Goal: Obtain resource: Obtain resource

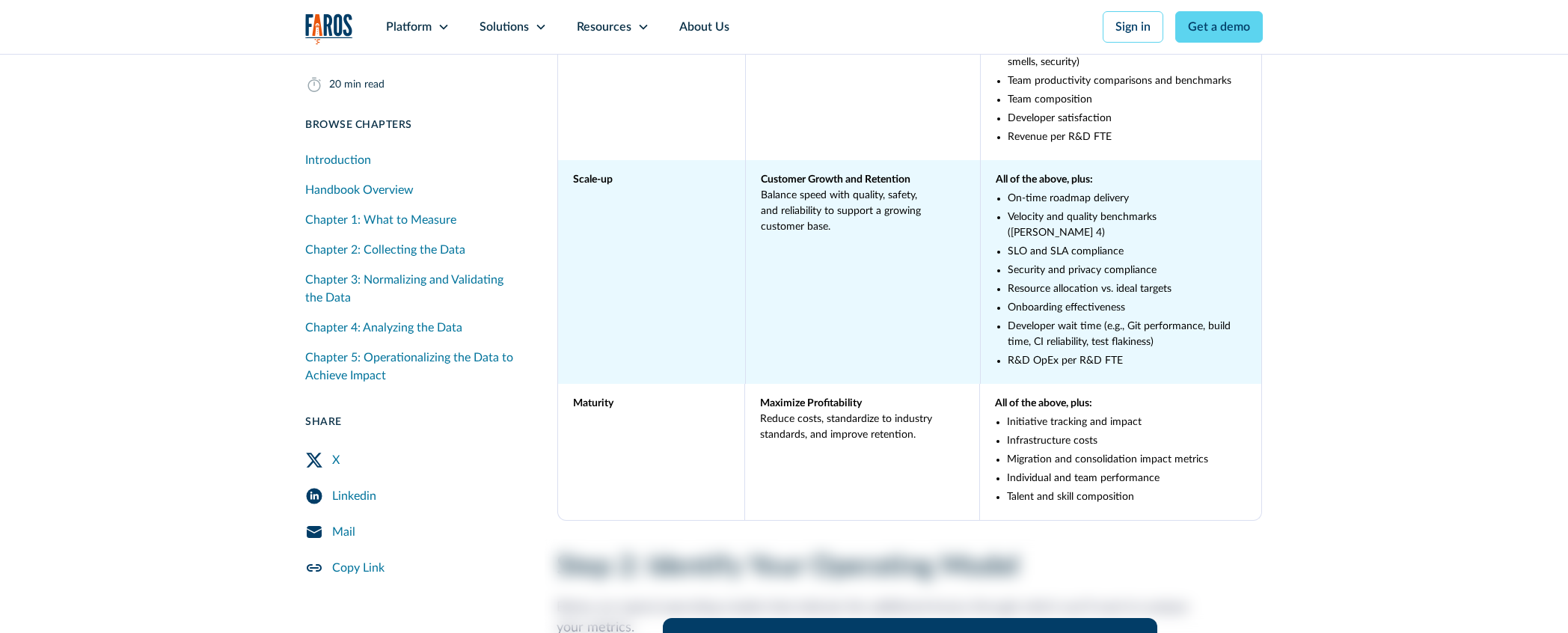
scroll to position [5054, 0]
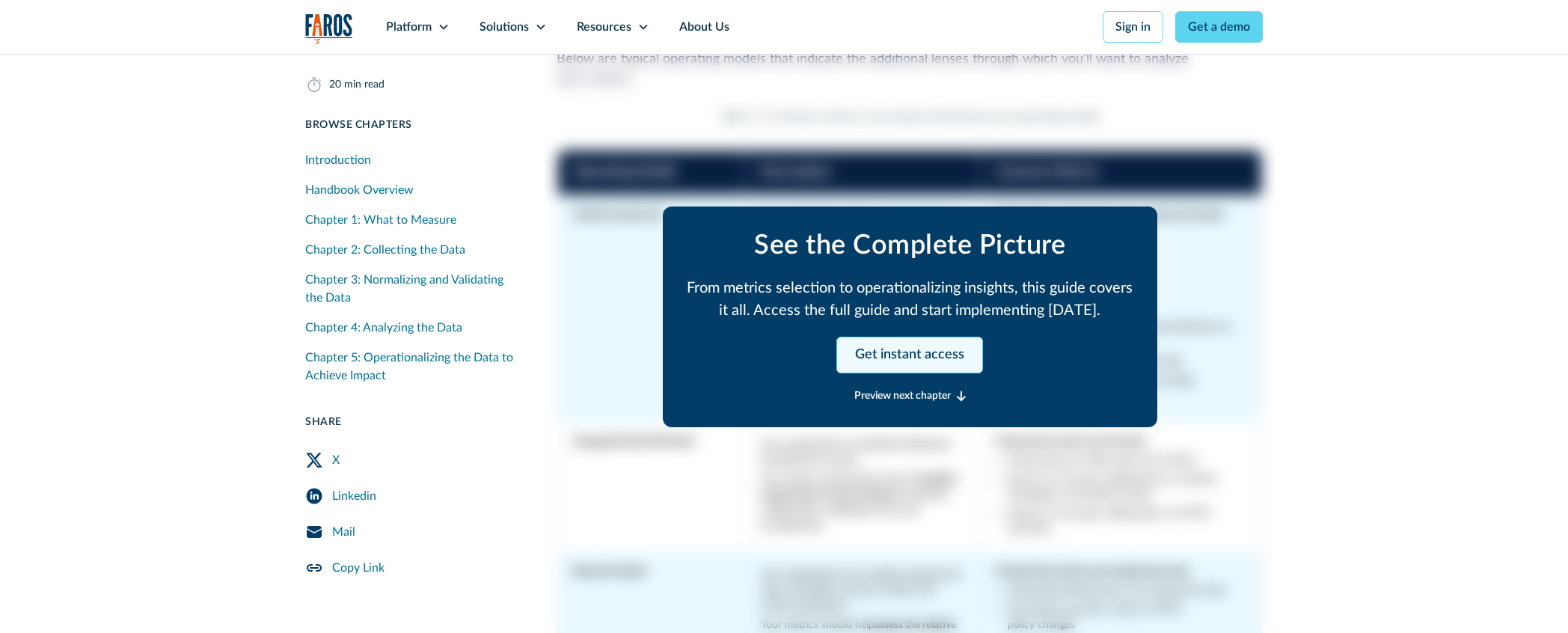
click at [910, 348] on link "Get instant access" at bounding box center [909, 354] width 146 height 36
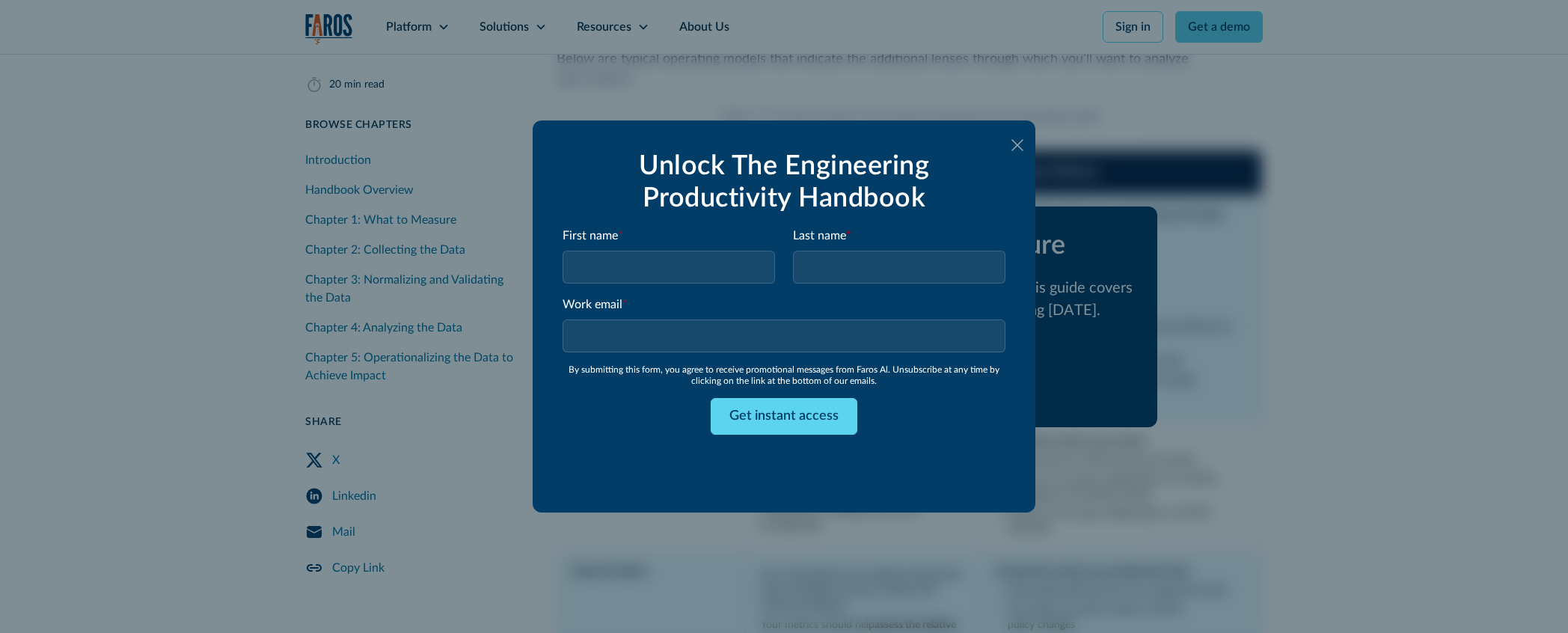
click at [707, 273] on input "Email Form" at bounding box center [669, 267] width 212 height 33
type input "[PERSON_NAME]"
type input "Testing"
type input "[PERSON_NAME][EMAIL_ADDRESS][DOMAIN_NAME]"
click at [625, 467] on form "Unlock The Engineering Productivity Handbook First name * [PERSON_NAME] Last na…" at bounding box center [784, 316] width 443 height 332
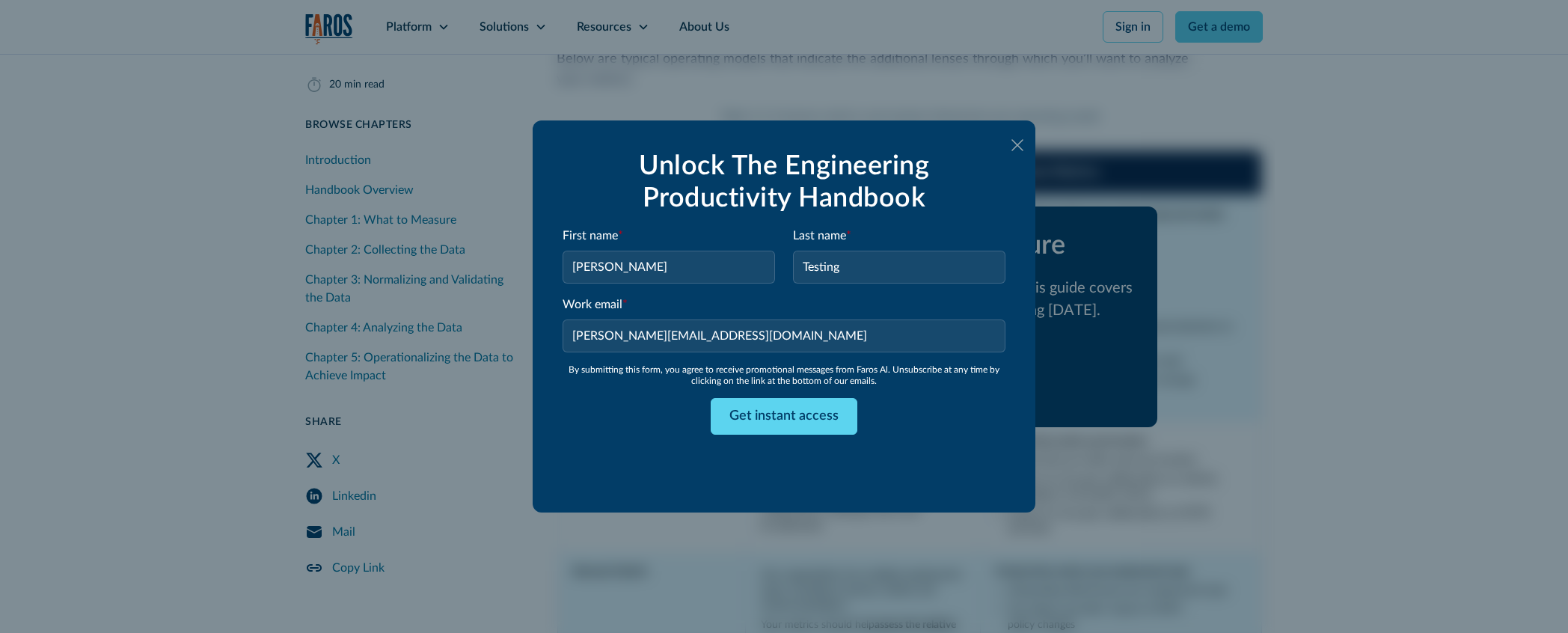
click at [948, 403] on div "Get instant access" at bounding box center [784, 416] width 443 height 36
click at [751, 463] on form "Unlock The Engineering Productivity Handbook First name * [PERSON_NAME] Last na…" at bounding box center [784, 316] width 443 height 332
click at [727, 336] on input "[PERSON_NAME][EMAIL_ADDRESS][DOMAIN_NAME]" at bounding box center [784, 336] width 443 height 33
drag, startPoint x: 904, startPoint y: 401, endPoint x: 912, endPoint y: 402, distance: 8.1
click at [905, 401] on div "Get instant access" at bounding box center [784, 416] width 443 height 36
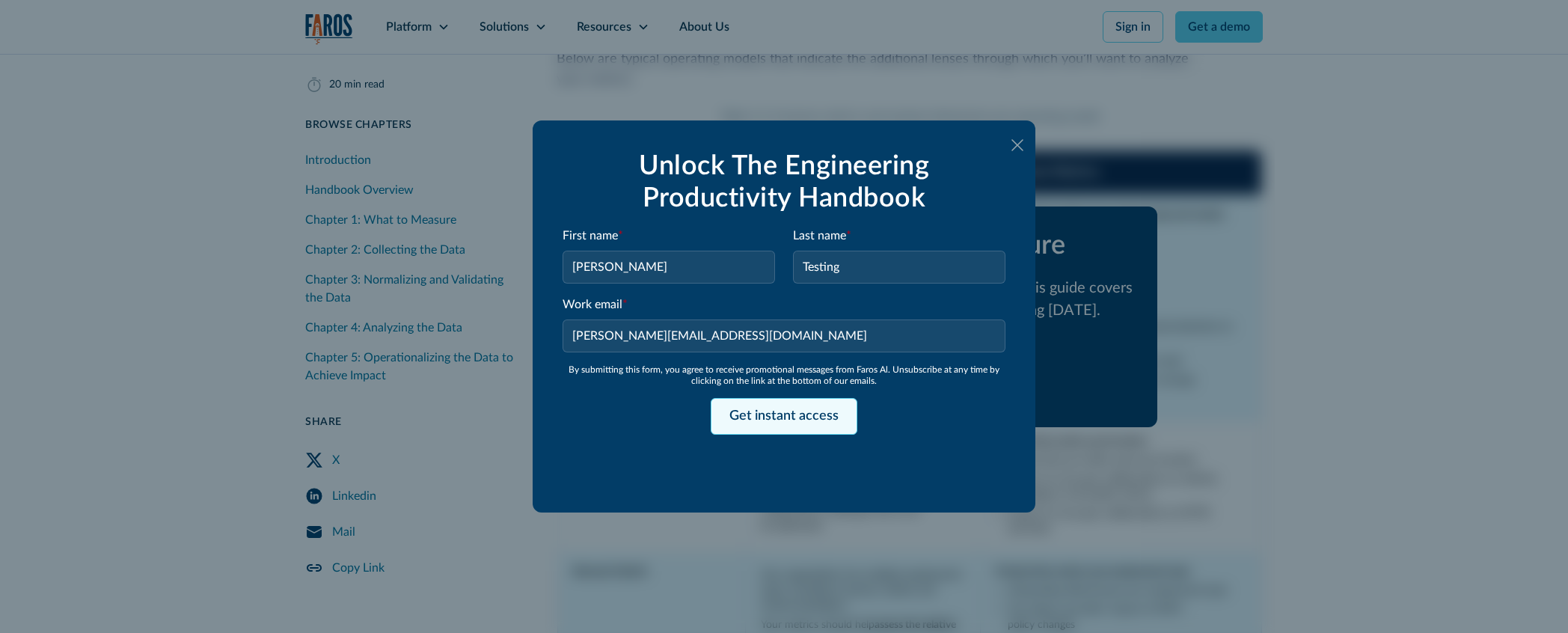
click at [807, 410] on input "Get instant access" at bounding box center [784, 416] width 146 height 36
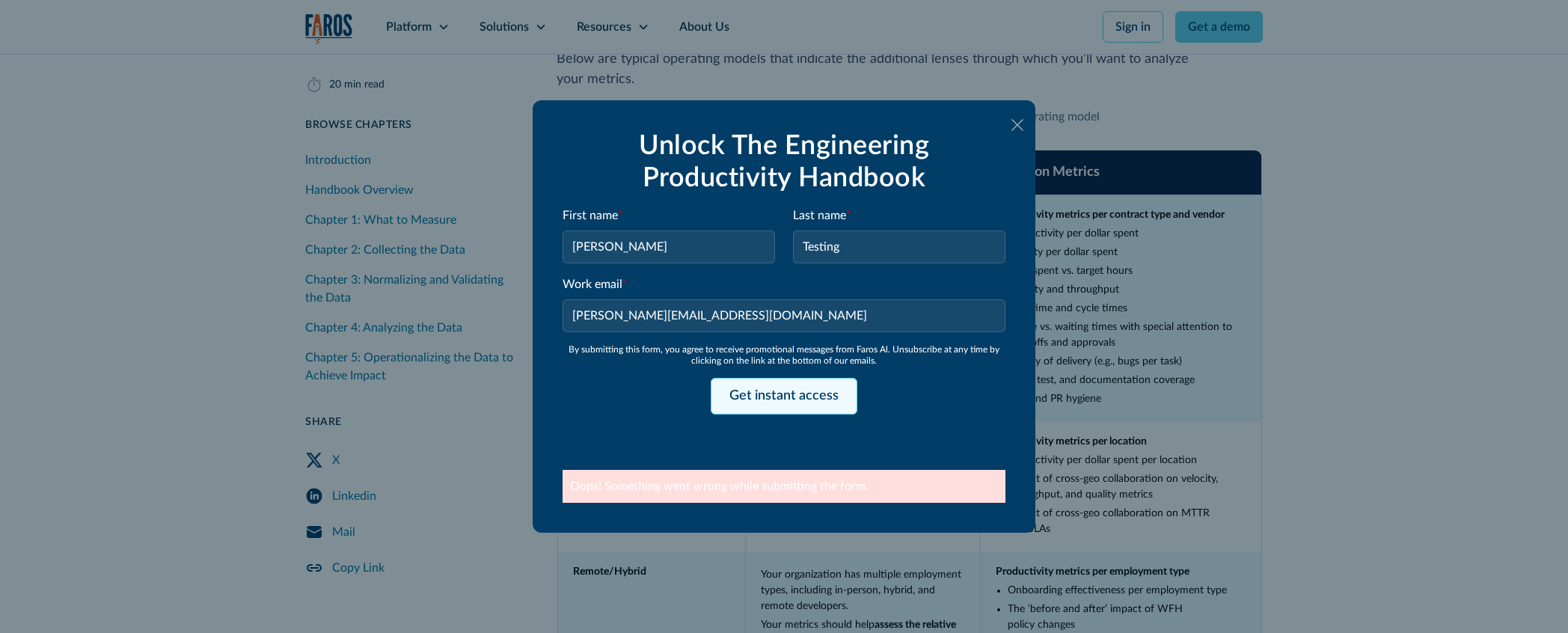
click at [793, 399] on input "Get instant access" at bounding box center [784, 395] width 146 height 36
type input "Please wait..."
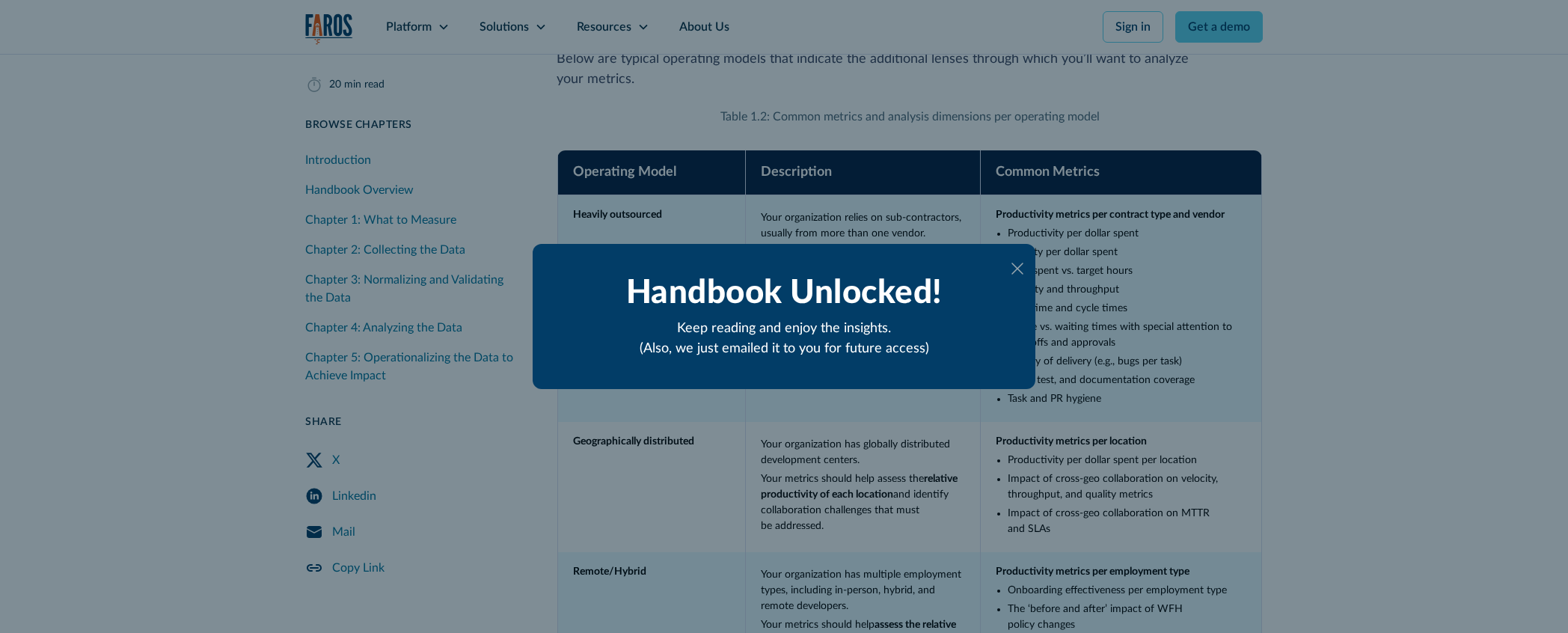
click at [1019, 267] on icon at bounding box center [1016, 268] width 12 height 12
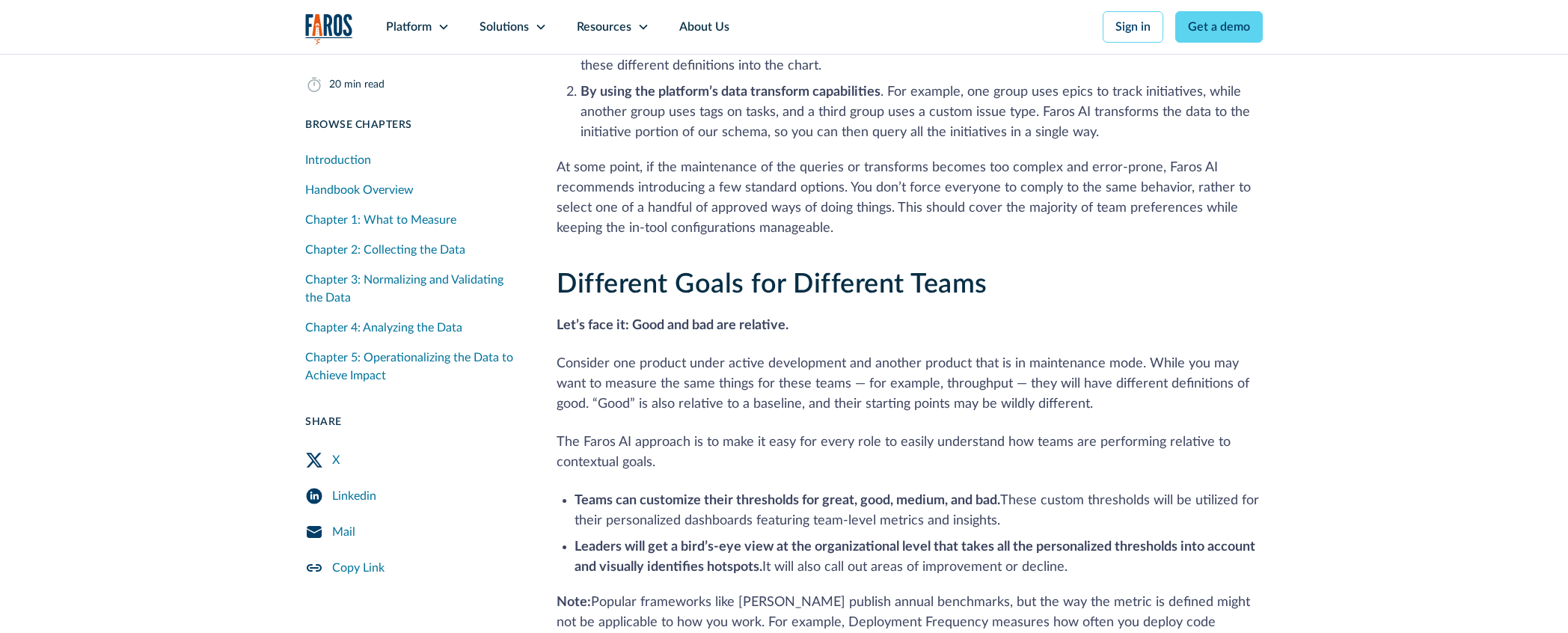
scroll to position [13839, 0]
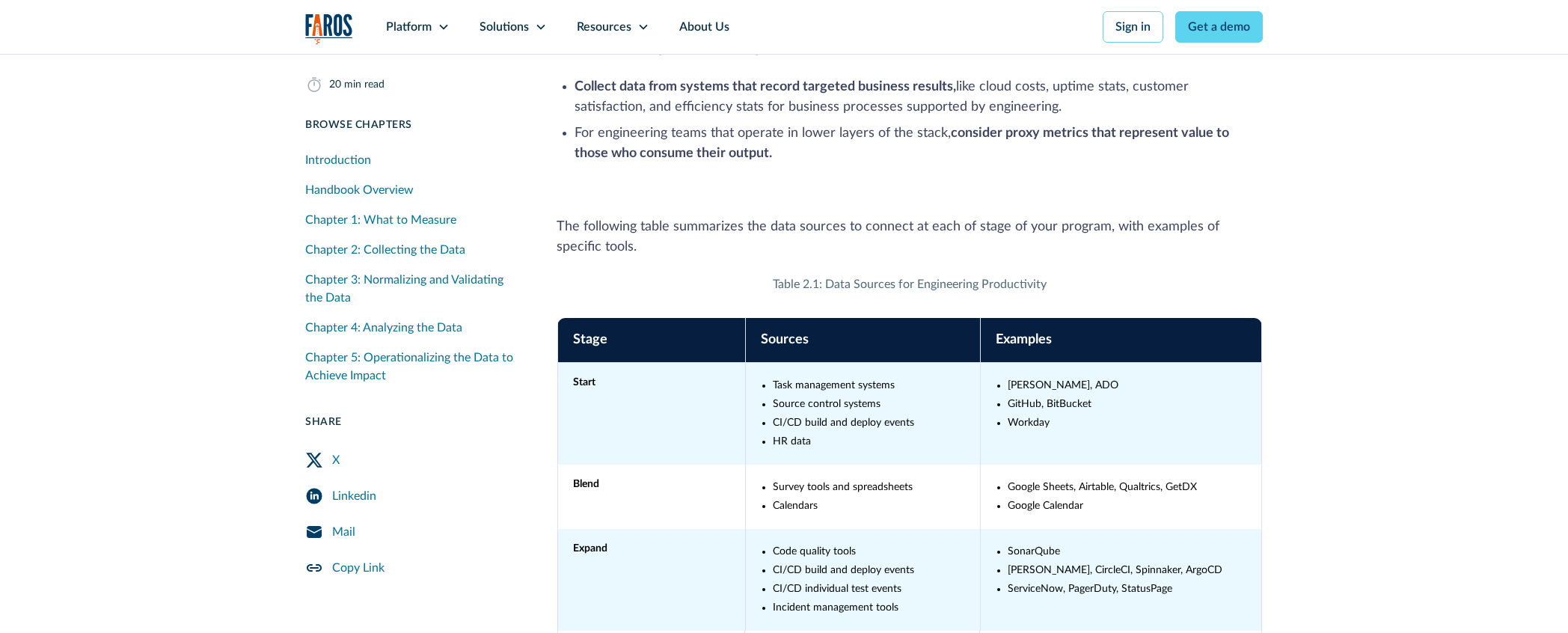
scroll to position [9419, 0]
